Goal: Information Seeking & Learning: Learn about a topic

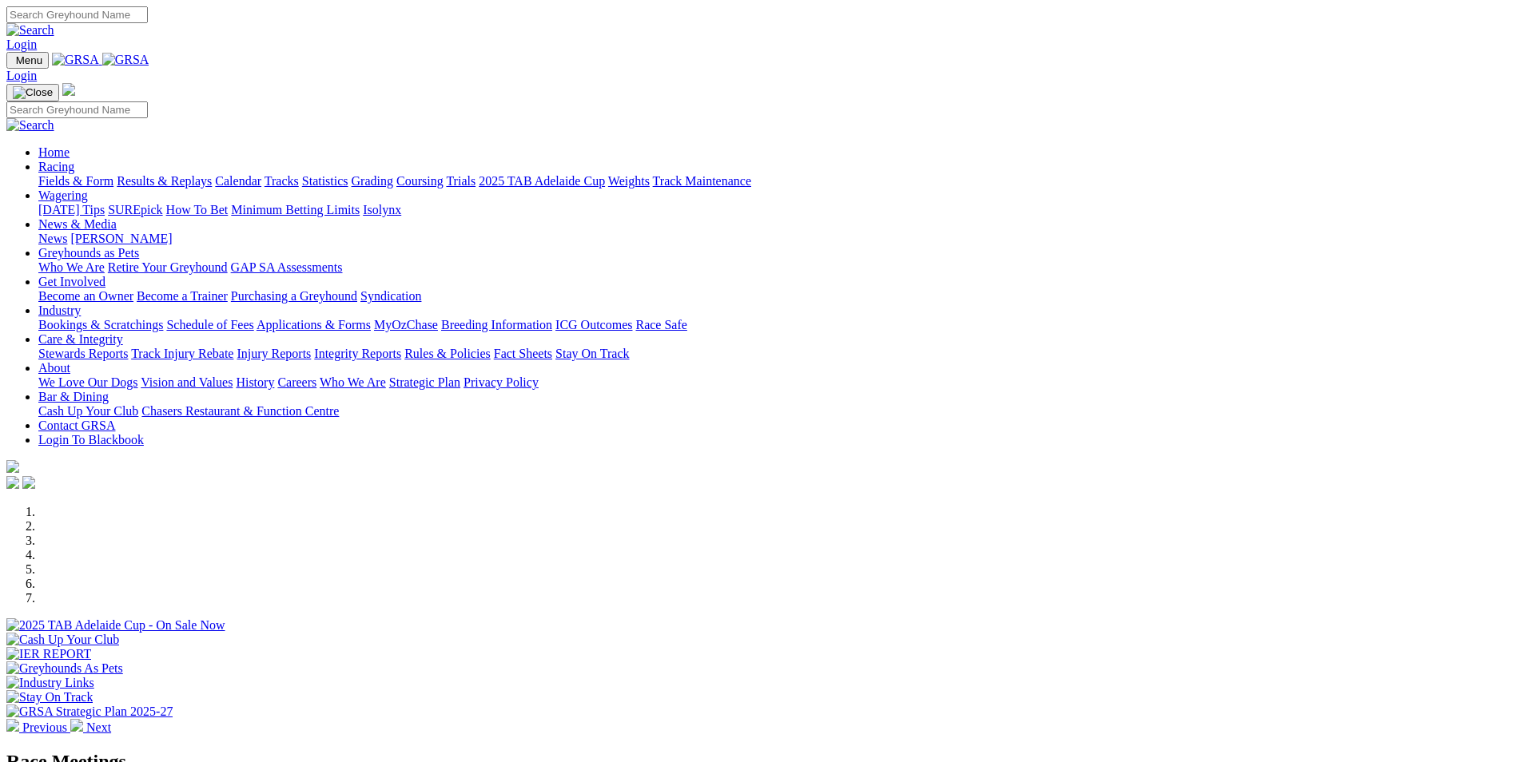
click at [163, 318] on link "Bookings & Scratchings" at bounding box center [100, 325] width 125 height 14
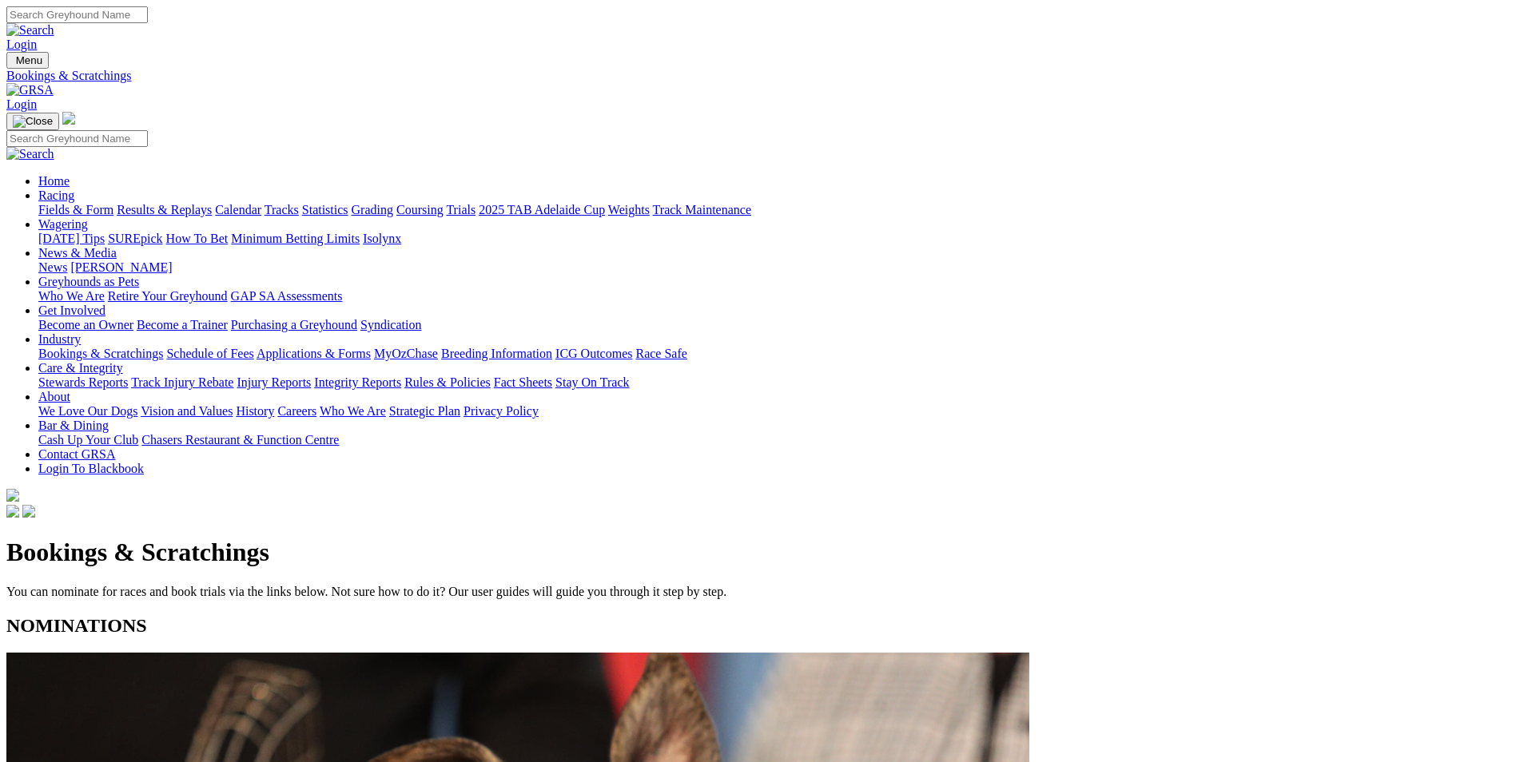
click at [113, 203] on link "Fields & Form" at bounding box center [75, 210] width 75 height 14
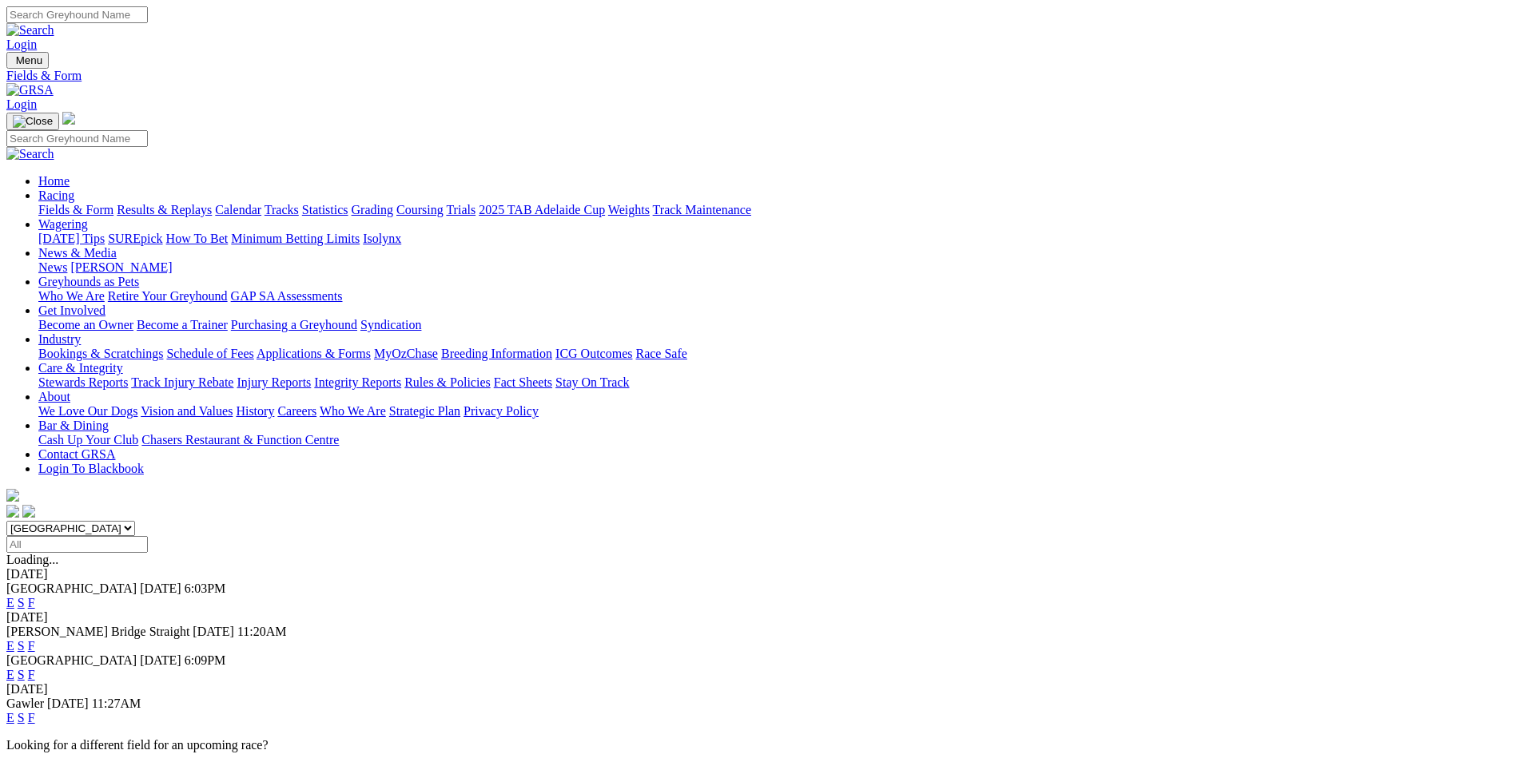
click at [35, 596] on link "F" at bounding box center [31, 603] width 7 height 14
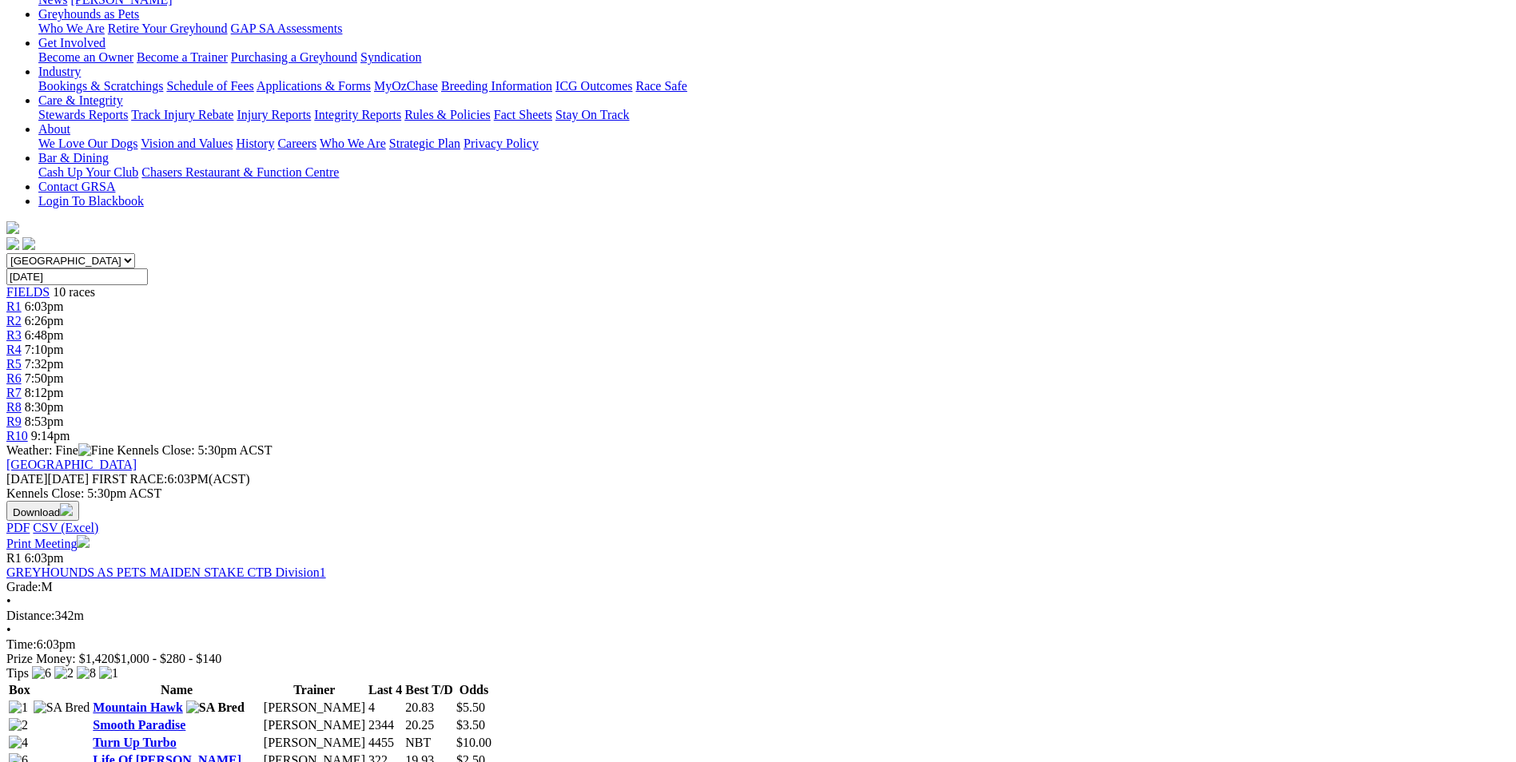
scroll to position [320, 0]
